Goal: Transaction & Acquisition: Purchase product/service

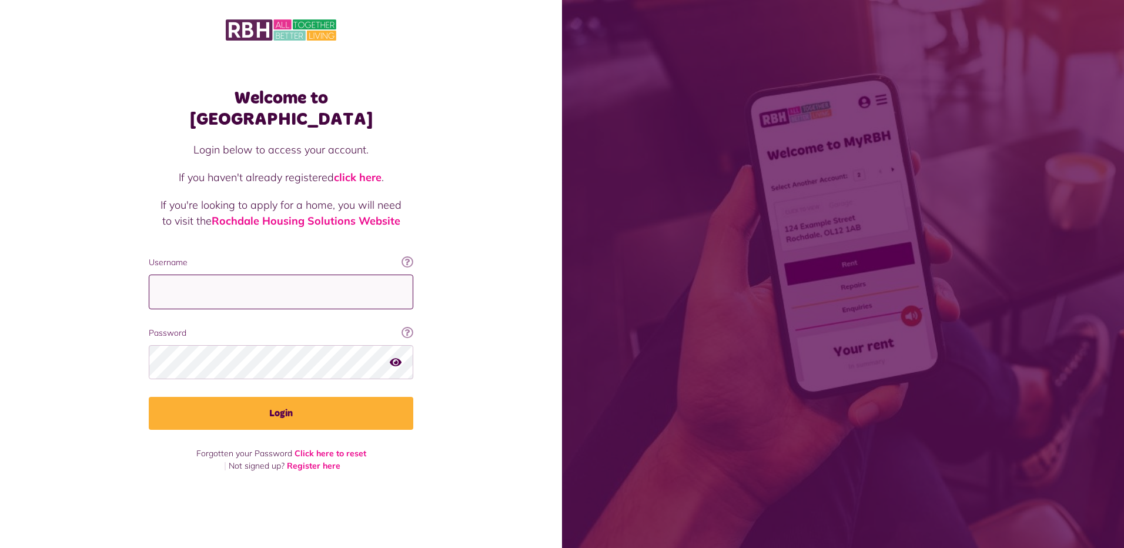
type input "**********"
click at [397, 356] on icon "button" at bounding box center [396, 361] width 12 height 11
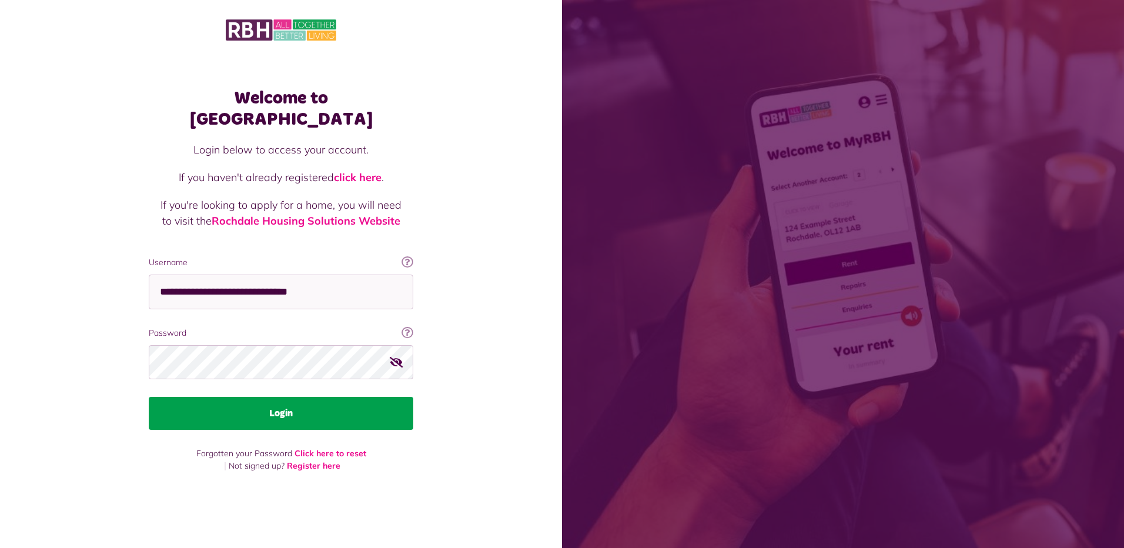
click at [279, 406] on button "Login" at bounding box center [281, 413] width 265 height 33
click at [281, 402] on button "Login" at bounding box center [281, 413] width 265 height 33
click at [281, 403] on button "Login" at bounding box center [281, 413] width 265 height 33
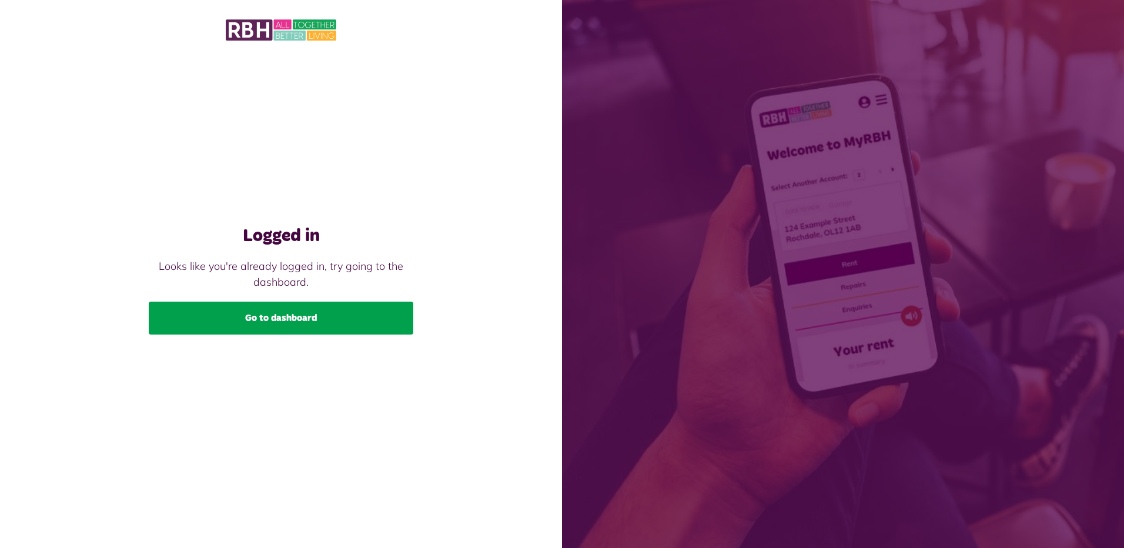
click at [286, 323] on link "Go to dashboard" at bounding box center [281, 318] width 265 height 33
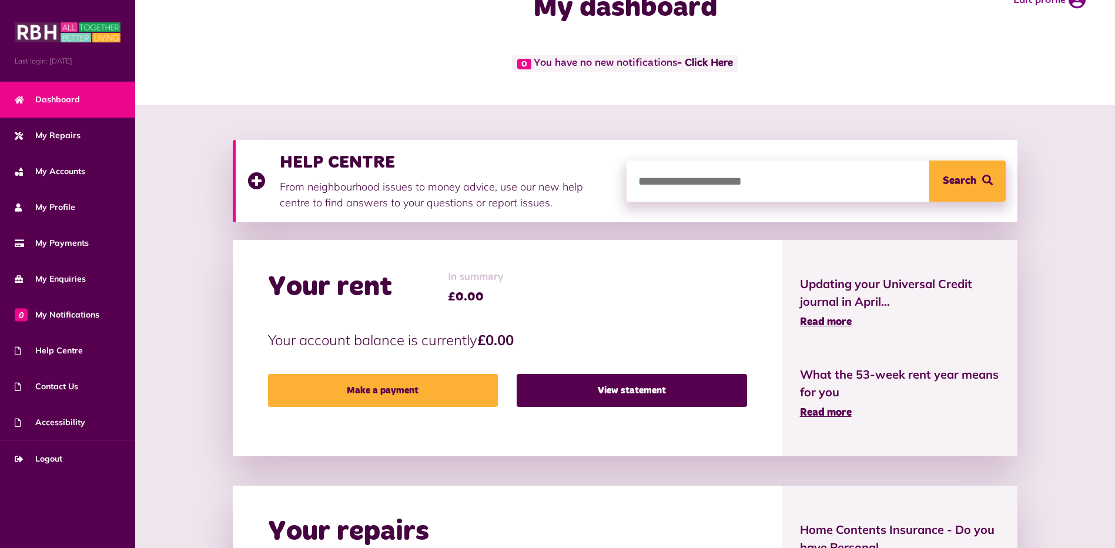
scroll to position [59, 0]
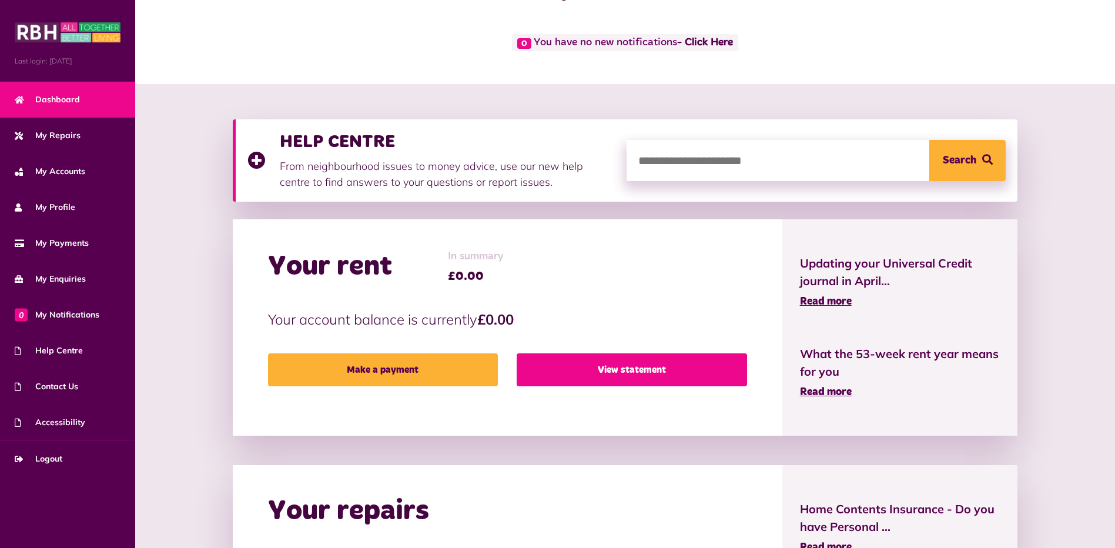
click at [626, 368] on link "View statement" at bounding box center [632, 369] width 230 height 33
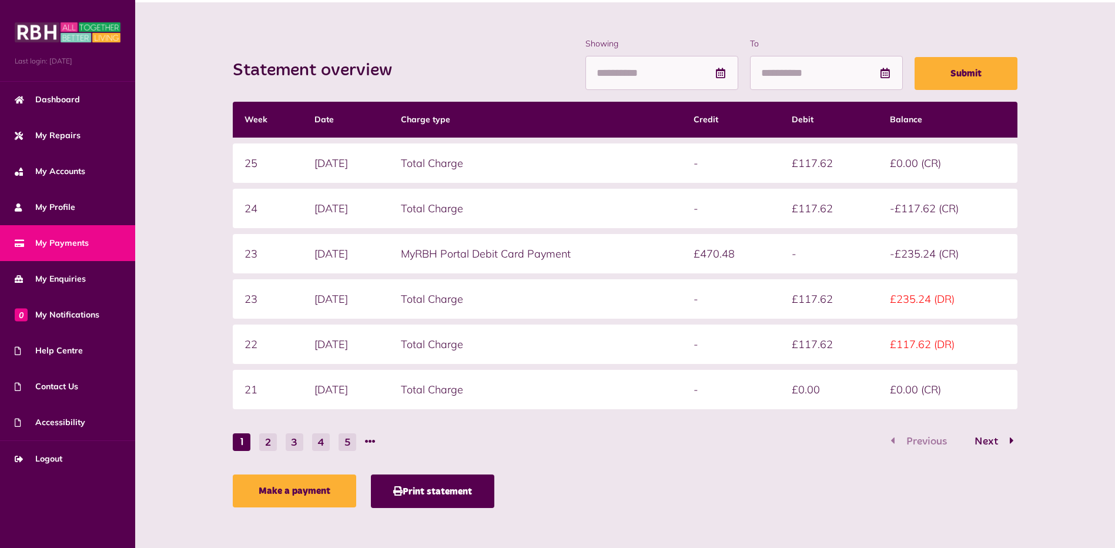
scroll to position [139, 0]
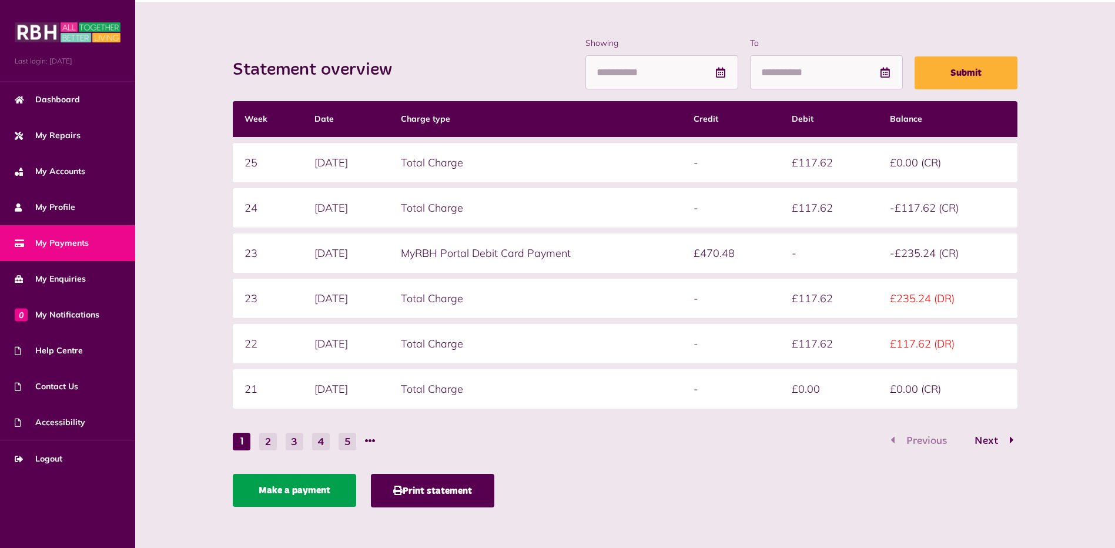
click at [290, 498] on link "Make a payment" at bounding box center [294, 490] width 123 height 33
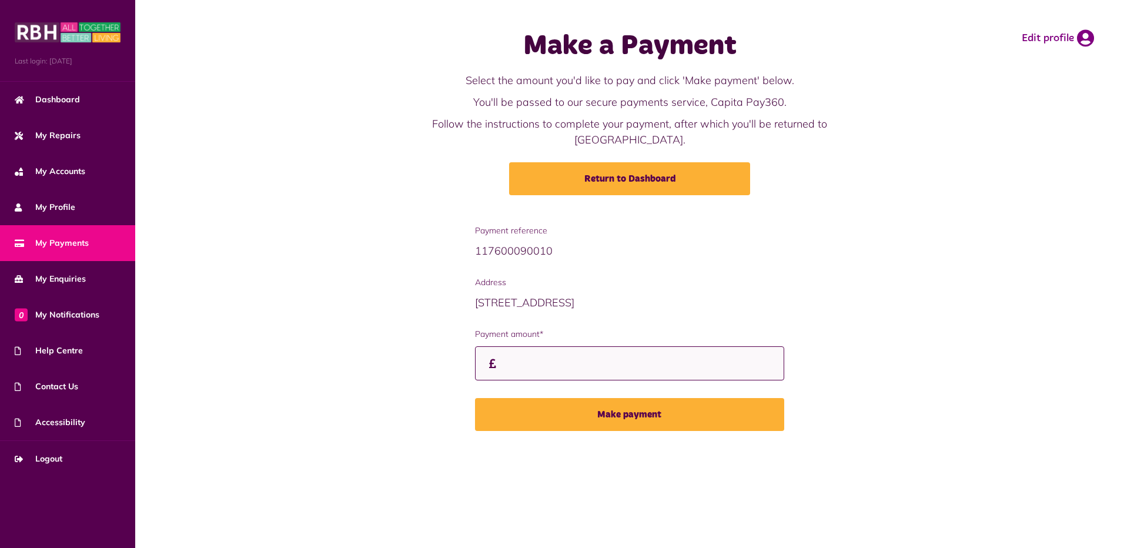
click at [499, 346] on input "Payment amount*" at bounding box center [630, 363] width 310 height 35
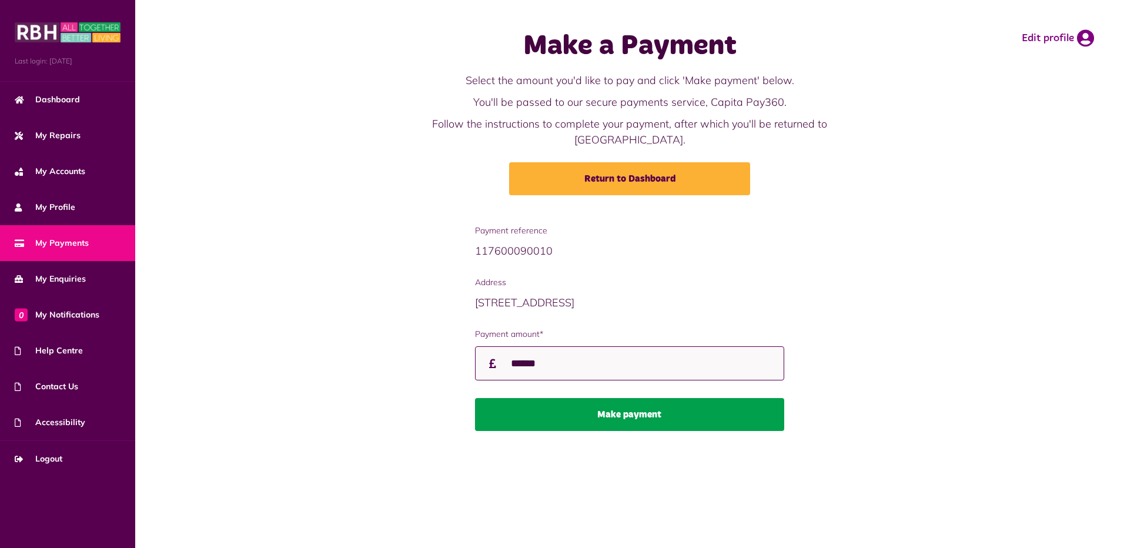
type input "******"
click at [642, 399] on button "Make payment" at bounding box center [630, 414] width 310 height 33
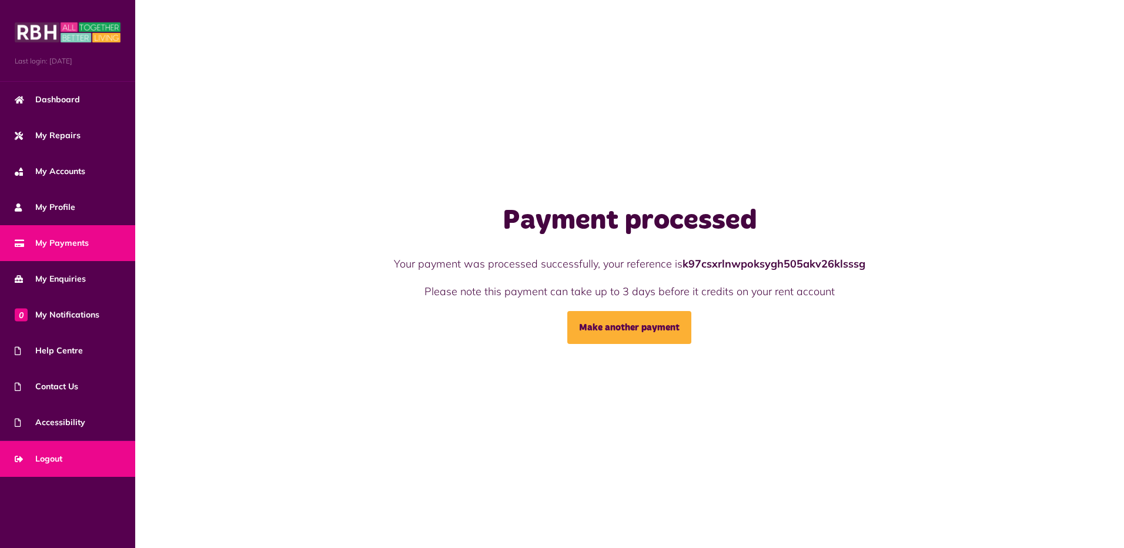
click at [48, 456] on span "Logout" at bounding box center [39, 459] width 48 height 12
